Goal: Task Accomplishment & Management: Use online tool/utility

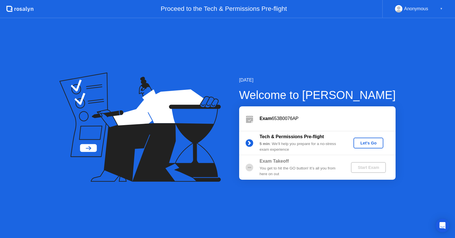
click at [371, 142] on div "Let's Go" at bounding box center [368, 143] width 25 height 5
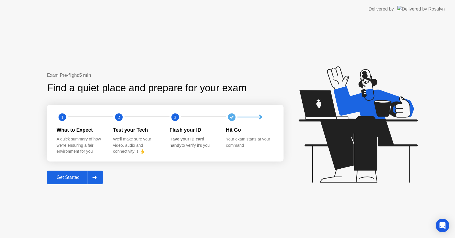
click at [81, 176] on div "Get Started" at bounding box center [68, 177] width 39 height 5
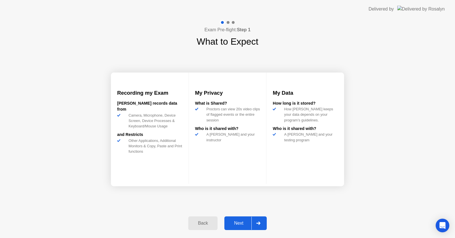
click at [241, 224] on div "Next" at bounding box center [238, 223] width 25 height 5
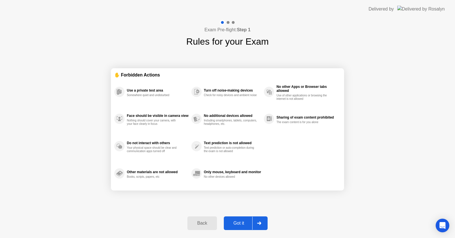
click at [242, 221] on div "Got it" at bounding box center [239, 223] width 27 height 5
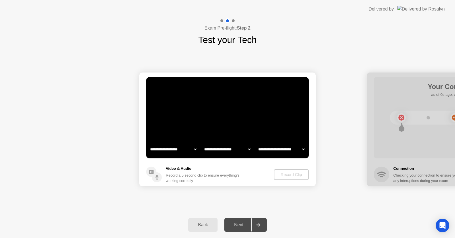
select select "**********"
select select "*******"
click at [293, 173] on div "Record Clip" at bounding box center [291, 174] width 30 height 5
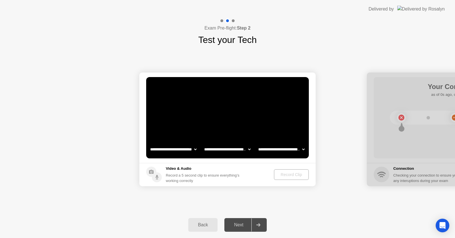
click at [241, 116] on video at bounding box center [227, 117] width 163 height 81
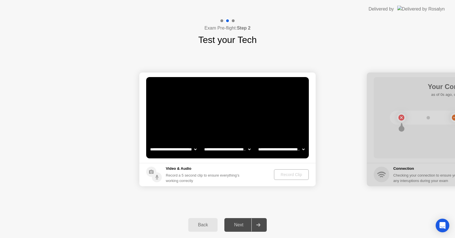
click at [241, 117] on video at bounding box center [227, 117] width 163 height 81
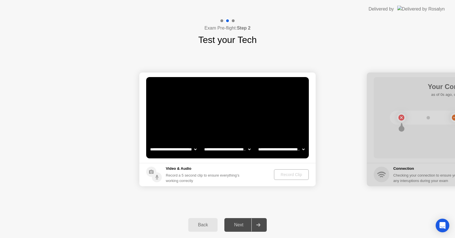
click at [241, 117] on video at bounding box center [227, 117] width 163 height 81
click at [215, 127] on video at bounding box center [227, 117] width 163 height 81
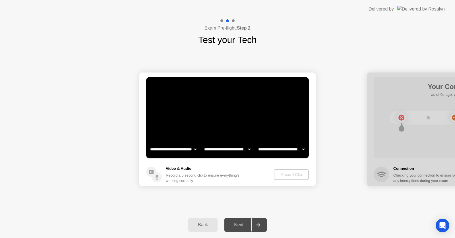
click at [282, 174] on div "Record Clip" at bounding box center [291, 174] width 30 height 5
drag, startPoint x: 282, startPoint y: 174, endPoint x: 264, endPoint y: 194, distance: 27.0
click at [282, 174] on div "Record Clip" at bounding box center [291, 174] width 30 height 5
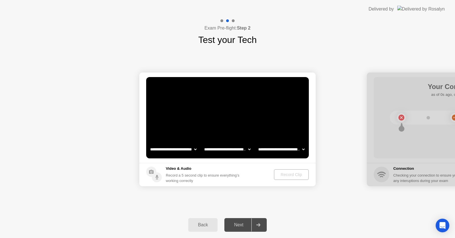
click at [282, 174] on div "Record Clip" at bounding box center [291, 174] width 30 height 5
click at [237, 227] on div "Next" at bounding box center [238, 225] width 25 height 5
click at [258, 221] on div at bounding box center [259, 225] width 14 height 13
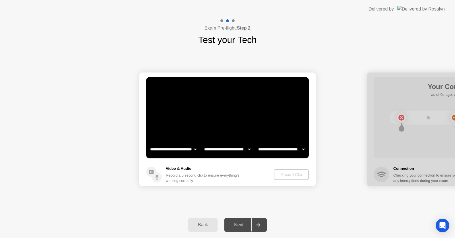
click at [258, 221] on div at bounding box center [259, 225] width 14 height 13
click at [195, 223] on div "Back" at bounding box center [203, 225] width 26 height 5
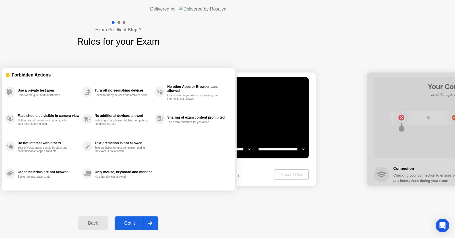
click at [143, 222] on div "Got it" at bounding box center [129, 223] width 27 height 5
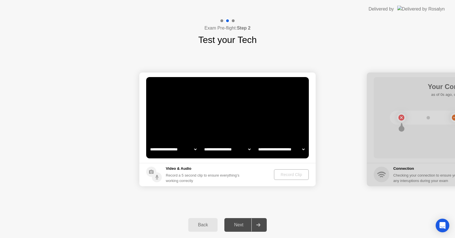
select select "**********"
select select "*******"
click at [290, 174] on div "Record Clip" at bounding box center [291, 174] width 30 height 5
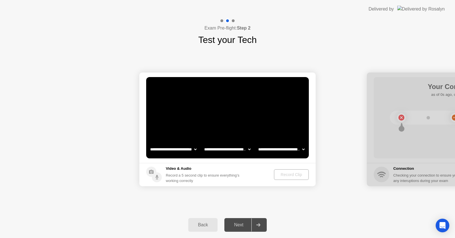
click at [290, 174] on div "Record Clip" at bounding box center [291, 174] width 30 height 5
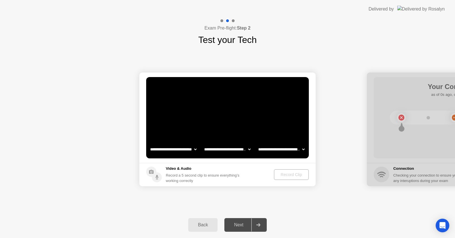
click at [284, 175] on div "Record Clip" at bounding box center [291, 174] width 30 height 5
click at [284, 176] on div "Record Clip" at bounding box center [291, 174] width 30 height 5
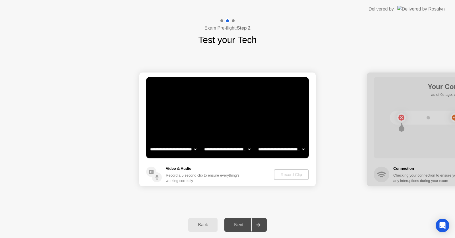
click at [284, 176] on div "Record Clip" at bounding box center [291, 174] width 30 height 5
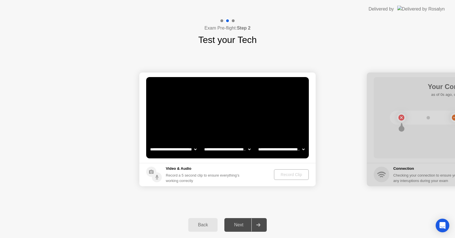
click at [292, 175] on div "Record Clip" at bounding box center [291, 174] width 30 height 5
click at [239, 223] on div "Next" at bounding box center [238, 225] width 25 height 5
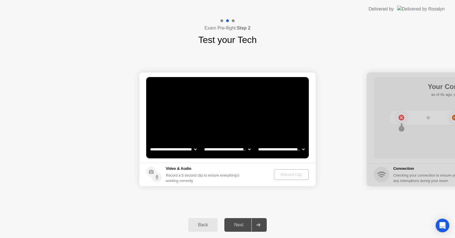
click at [239, 223] on div "Next" at bounding box center [238, 225] width 25 height 5
click at [444, 225] on icon "Open Intercom Messenger" at bounding box center [442, 225] width 7 height 7
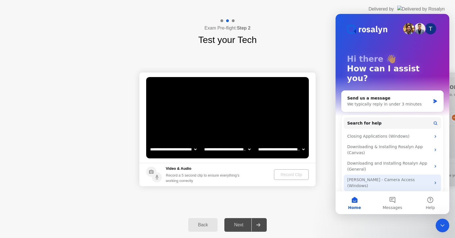
click at [436, 181] on icon "Intercom messenger" at bounding box center [435, 183] width 5 height 5
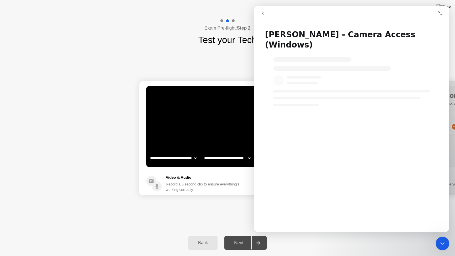
click at [440, 13] on icon "Collapse window" at bounding box center [440, 13] width 5 height 5
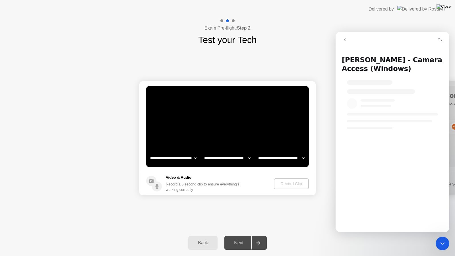
click at [449, 8] on img at bounding box center [444, 6] width 14 height 5
